Goal: Task Accomplishment & Management: Manage account settings

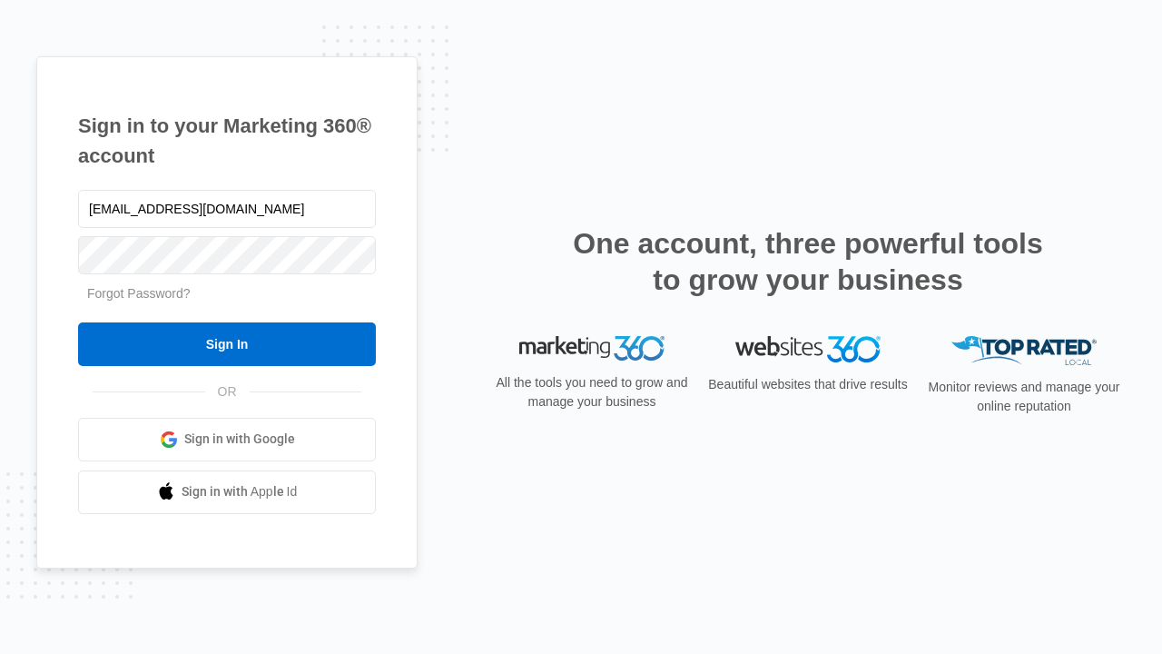
type input "[EMAIL_ADDRESS][DOMAIN_NAME]"
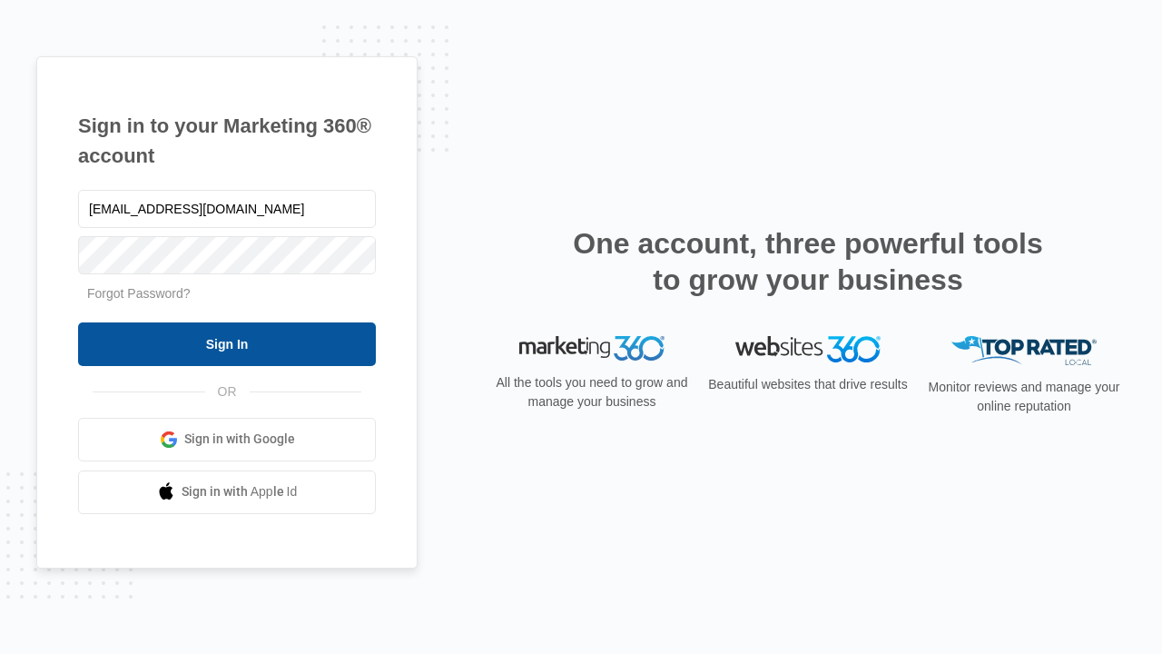
click at [227, 343] on input "Sign In" at bounding box center [227, 344] width 298 height 44
